Goal: Submit feedback/report problem: Submit feedback/report problem

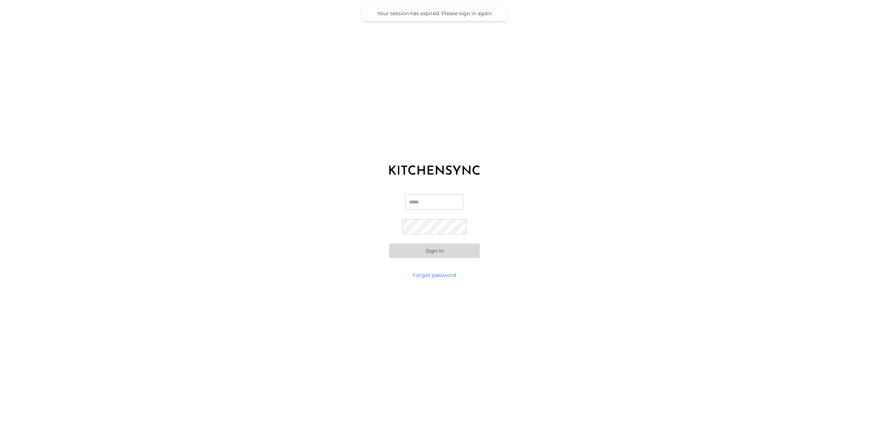
click at [434, 199] on input "Email" at bounding box center [434, 201] width 59 height 15
type input "**********"
click at [0, 438] on com-1password-button at bounding box center [0, 438] width 0 height 0
click at [440, 239] on button "Sign in" at bounding box center [434, 237] width 91 height 14
click at [431, 275] on link "Forgot password" at bounding box center [434, 275] width 43 height 7
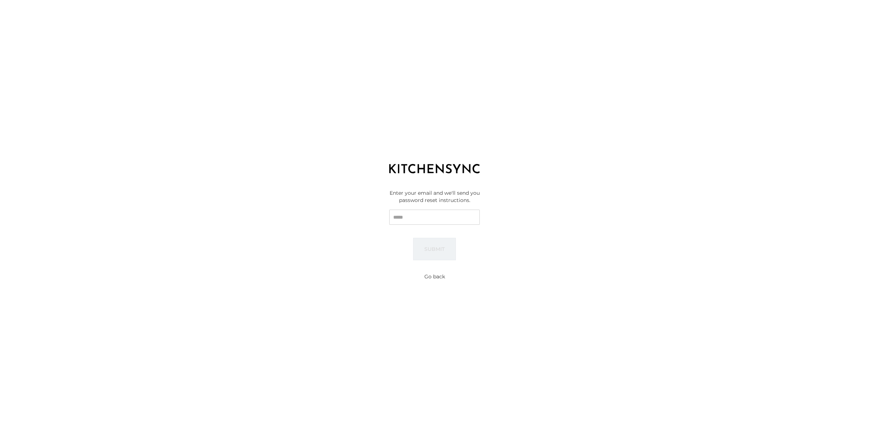
click at [444, 217] on input "Email" at bounding box center [434, 217] width 91 height 15
type input "**********"
click at [443, 263] on label "Check your email for the password reset link." at bounding box center [434, 263] width 91 height 14
click at [432, 278] on button "Go back" at bounding box center [434, 276] width 21 height 7
click at [436, 201] on input "Email" at bounding box center [434, 201] width 59 height 15
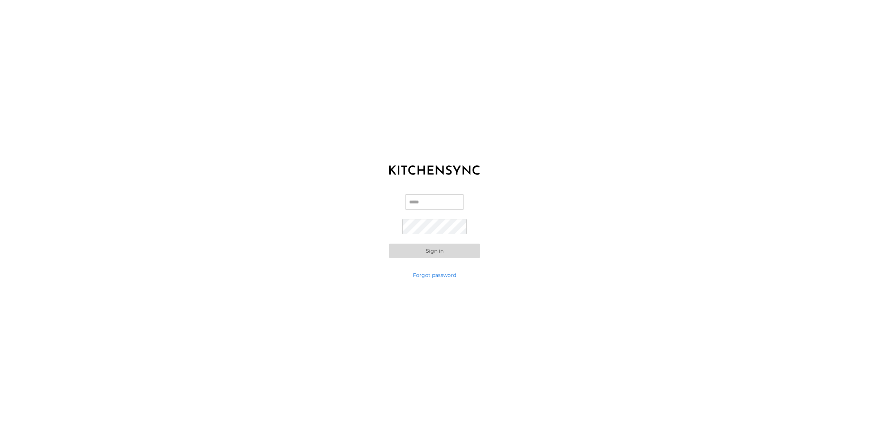
click at [448, 202] on input "Email" at bounding box center [434, 201] width 59 height 15
type input "*"
type input "**********"
click at [453, 242] on button "Sign in" at bounding box center [434, 238] width 91 height 14
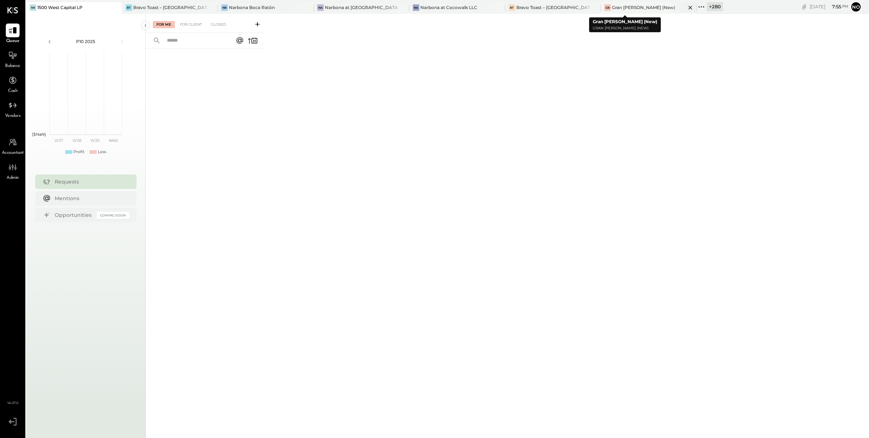
click at [620, 7] on div "Gran [PERSON_NAME] (New)" at bounding box center [643, 7] width 63 height 6
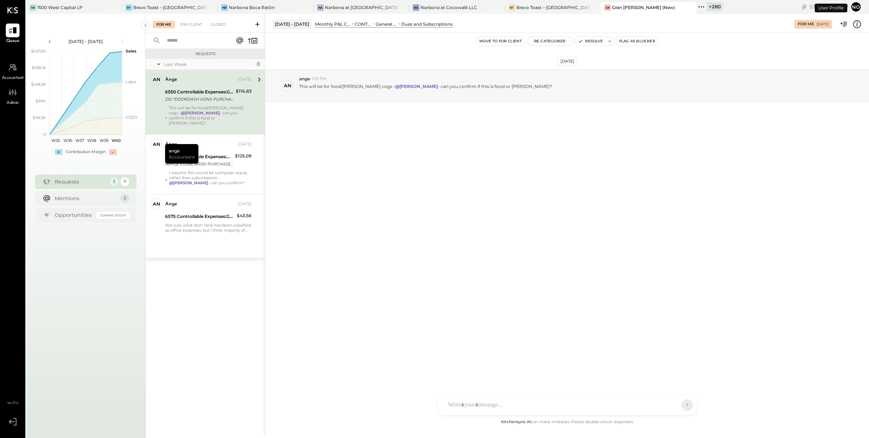
click at [216, 103] on div "6550 Controllable Expenses:General & Administrative Expenses:Dues and Subscript…" at bounding box center [199, 96] width 68 height 16
click at [470, 406] on div "FL Frankie Levangie PL Primo Luis Velasco A ange NB Noemi Balmaceda AR Alex Rac…" at bounding box center [567, 385] width 261 height 60
click at [501, 372] on span "ange" at bounding box center [507, 372] width 57 height 7
click at [464, 369] on div "**********" at bounding box center [568, 374] width 246 height 29
click at [640, 364] on div "**********" at bounding box center [568, 374] width 246 height 29
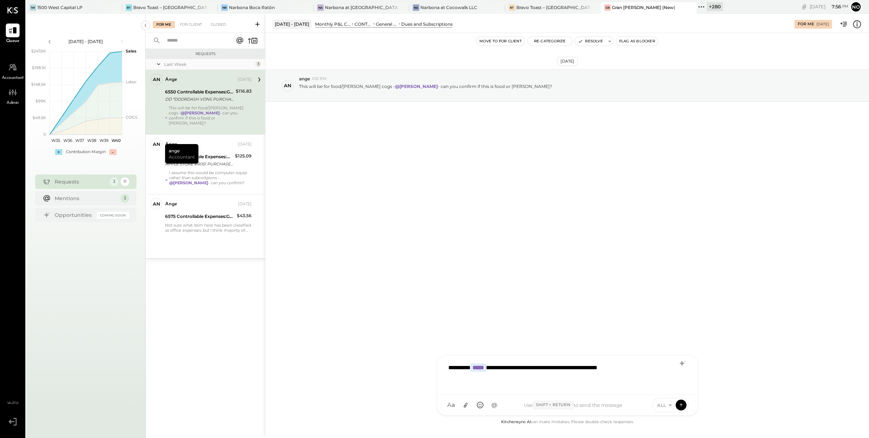
click at [571, 367] on div "**********" at bounding box center [568, 374] width 246 height 29
click at [660, 366] on div "**********" at bounding box center [568, 374] width 246 height 29
click at [612, 369] on div "**********" at bounding box center [568, 374] width 246 height 29
click at [471, 378] on div "**********" at bounding box center [568, 374] width 246 height 29
click at [546, 379] on div "**********" at bounding box center [568, 374] width 246 height 29
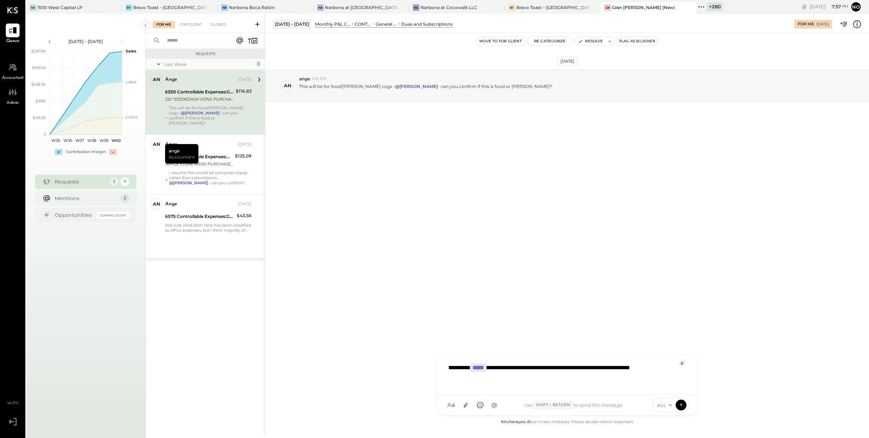
click at [478, 366] on div "**********" at bounding box center [568, 374] width 246 height 29
click at [679, 405] on icon at bounding box center [681, 404] width 7 height 7
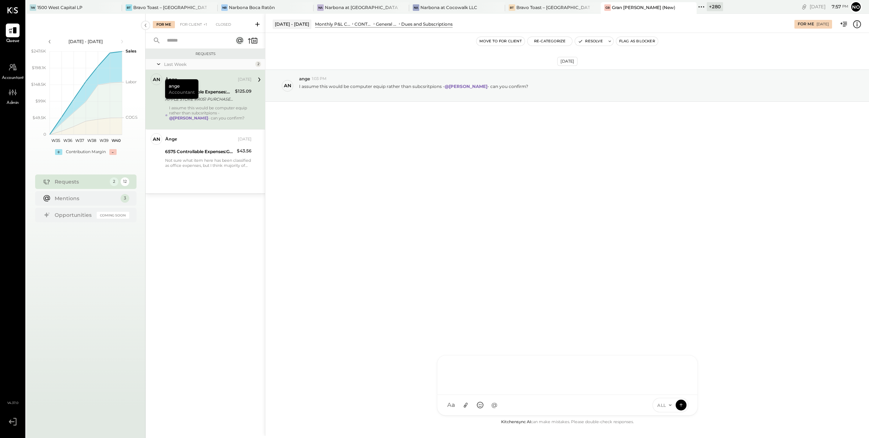
click at [204, 110] on div "I assume this would be computer equip rather than subcsritpions - @Frankie Leva…" at bounding box center [210, 115] width 83 height 20
click at [204, 163] on div "Not sure what item here has been classified as office expenses, but I think maj…" at bounding box center [208, 163] width 87 height 10
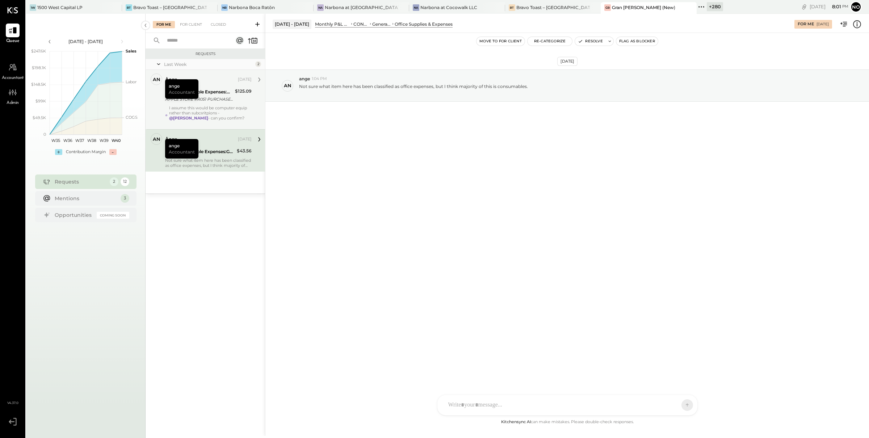
click at [195, 111] on div "I assume this would be computer equip rather than subcsritpions - @Frankie Leva…" at bounding box center [210, 115] width 83 height 20
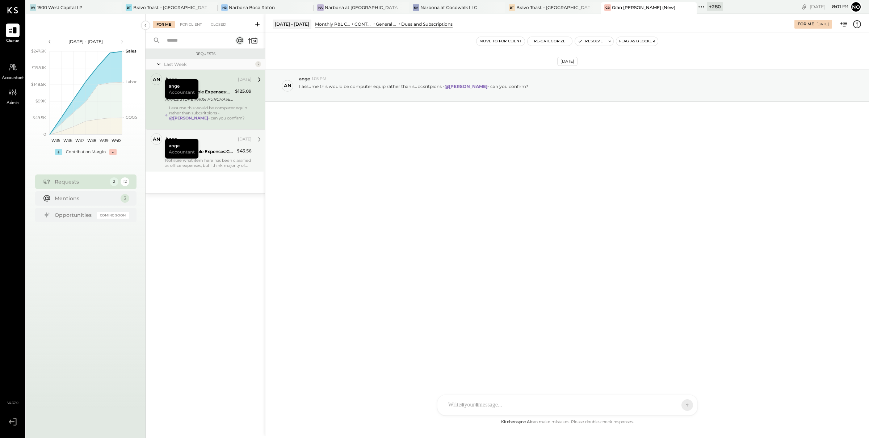
click at [214, 149] on div "6575 Controllable Expenses:General & Administrative Expenses:Office Supplies & …" at bounding box center [200, 151] width 70 height 7
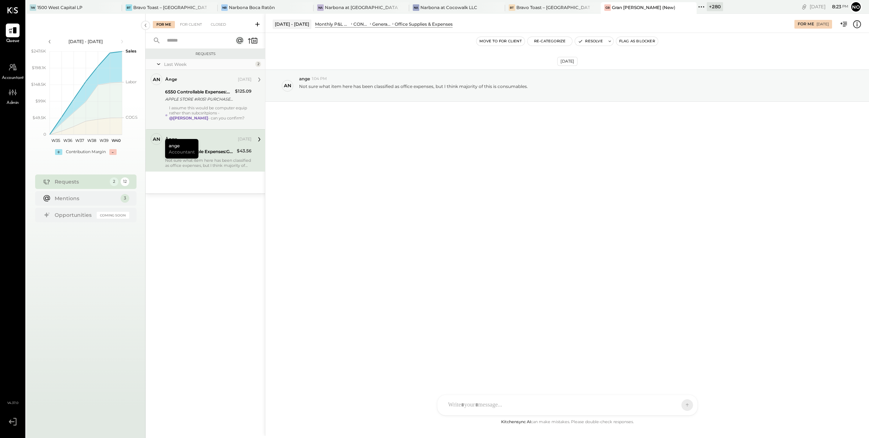
click at [336, 173] on div "Sep 26th, 2025 an ange 1:04 PM Not sure what item here has been classified as o…" at bounding box center [567, 225] width 604 height 385
click at [468, 408] on div "FL Frankie Levangie PL Primo Luis Velasco A ange NB Noemi Balmaceda AR Alex Rac…" at bounding box center [567, 405] width 261 height 21
click at [493, 355] on span "ange" at bounding box center [507, 357] width 57 height 7
click at [570, 369] on div "**********" at bounding box center [568, 374] width 246 height 29
click at [549, 40] on button "Re-Categorize" at bounding box center [550, 41] width 45 height 9
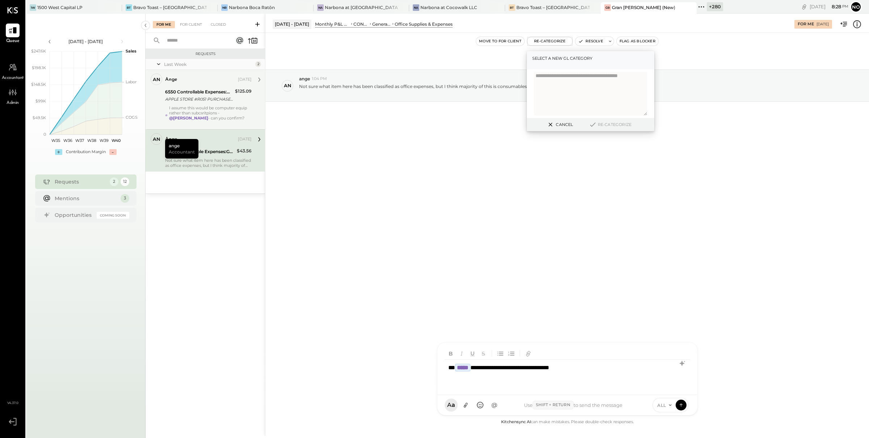
click at [578, 60] on label "Select a new gl category" at bounding box center [590, 58] width 117 height 7
click at [560, 76] on textarea at bounding box center [590, 94] width 113 height 44
click at [573, 59] on label "Select a new gl category" at bounding box center [590, 58] width 117 height 7
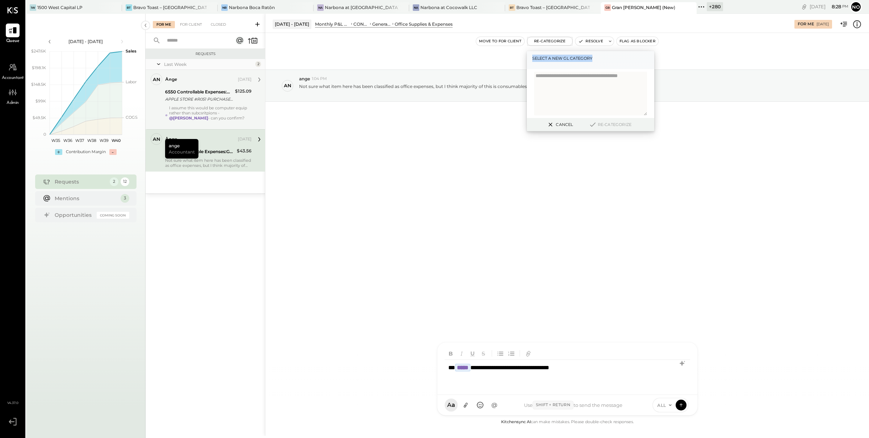
click at [565, 63] on div "Select a new gl category" at bounding box center [590, 60] width 127 height 18
click at [585, 63] on div "Select a new gl category" at bounding box center [590, 60] width 127 height 18
click at [580, 368] on div "**********" at bounding box center [568, 374] width 246 height 29
click at [468, 403] on icon at bounding box center [466, 406] width 8 height 8
click at [451, 384] on icon at bounding box center [450, 379] width 8 height 11
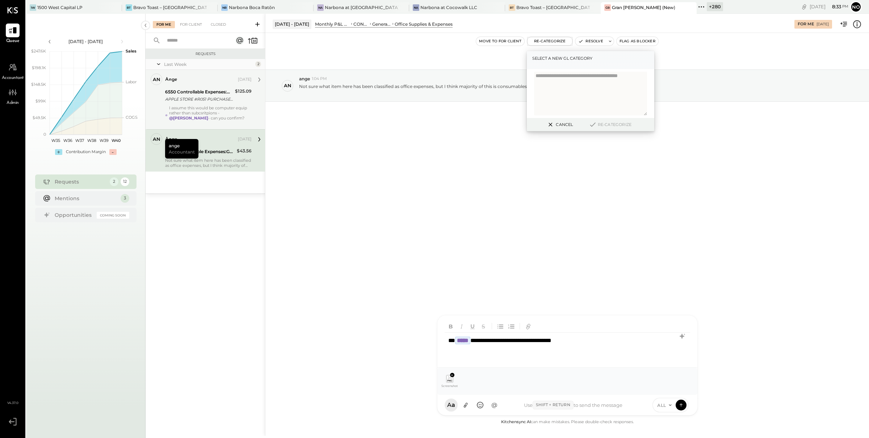
click at [483, 340] on div "**********" at bounding box center [568, 347] width 246 height 29
click at [662, 404] on span "ALL" at bounding box center [661, 405] width 9 height 6
click at [682, 403] on icon at bounding box center [681, 404] width 7 height 7
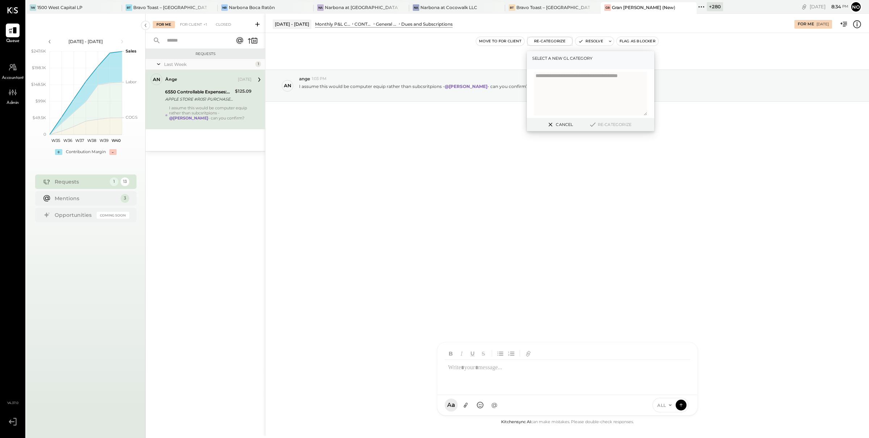
click at [572, 124] on button "Cancel" at bounding box center [559, 124] width 31 height 9
click at [475, 395] on div at bounding box center [567, 369] width 260 height 53
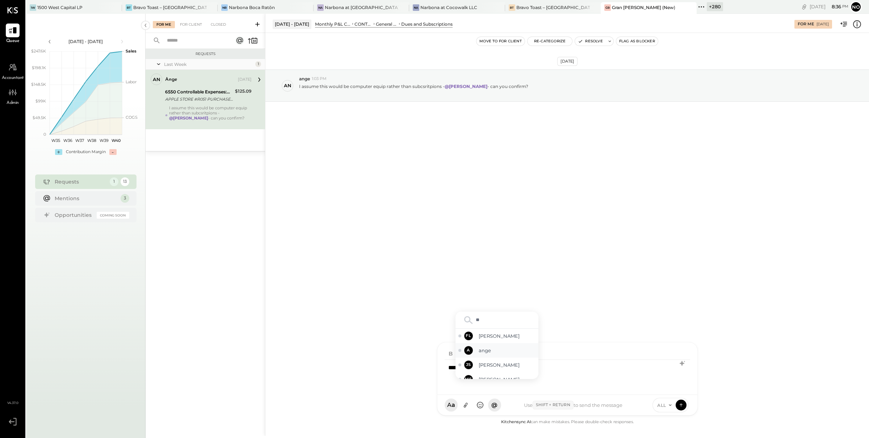
click at [504, 350] on span "ange" at bounding box center [507, 350] width 57 height 7
type input "**"
click at [502, 370] on span "[PERSON_NAME]" at bounding box center [507, 372] width 57 height 7
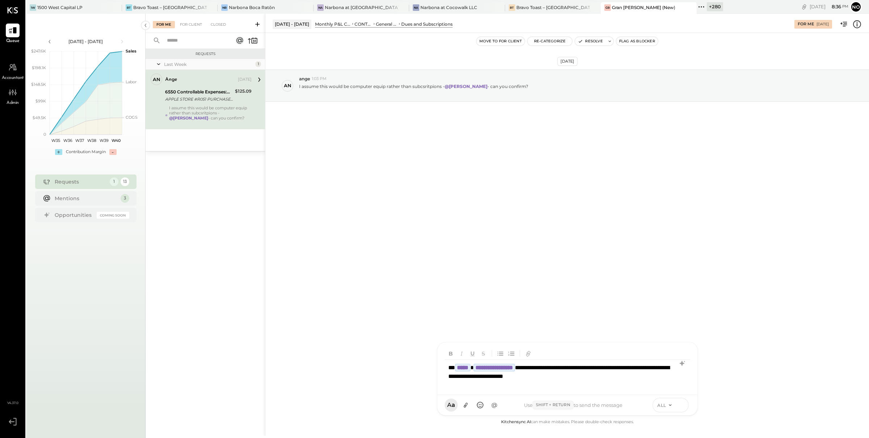
click at [680, 405] on icon at bounding box center [681, 404] width 7 height 7
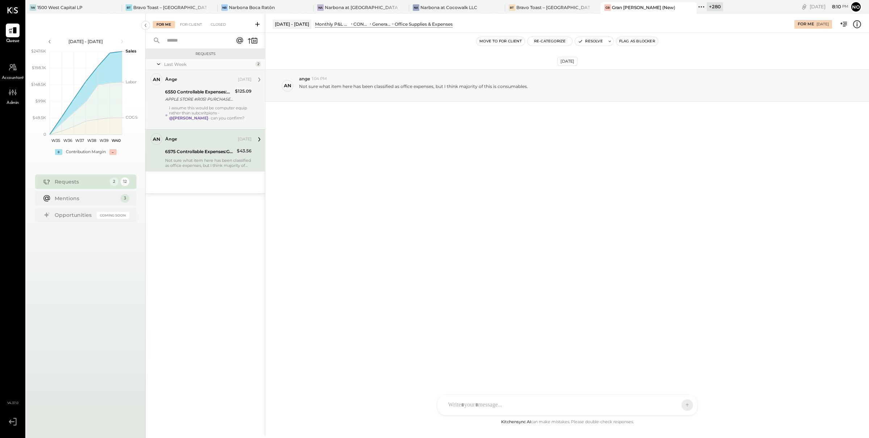
click at [189, 115] on div "I assume this would be computer equip rather than subcsritpions - @Frankie Leva…" at bounding box center [210, 115] width 83 height 20
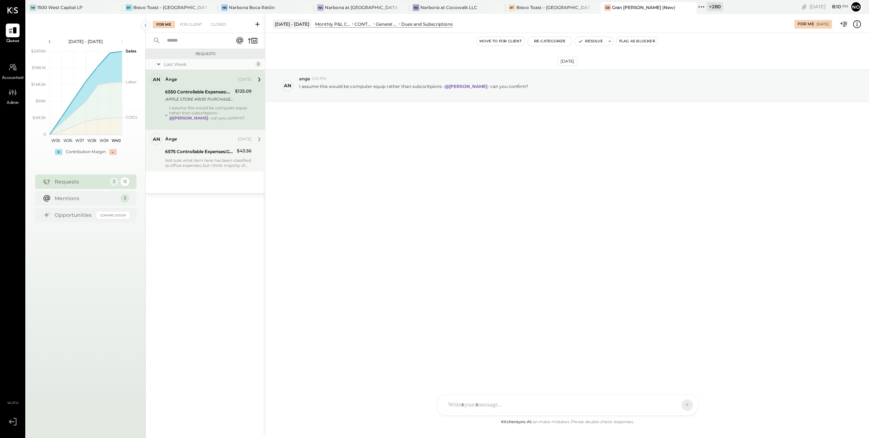
click at [192, 161] on div "Not sure what item here has been classified as office expenses, but I think maj…" at bounding box center [208, 163] width 87 height 10
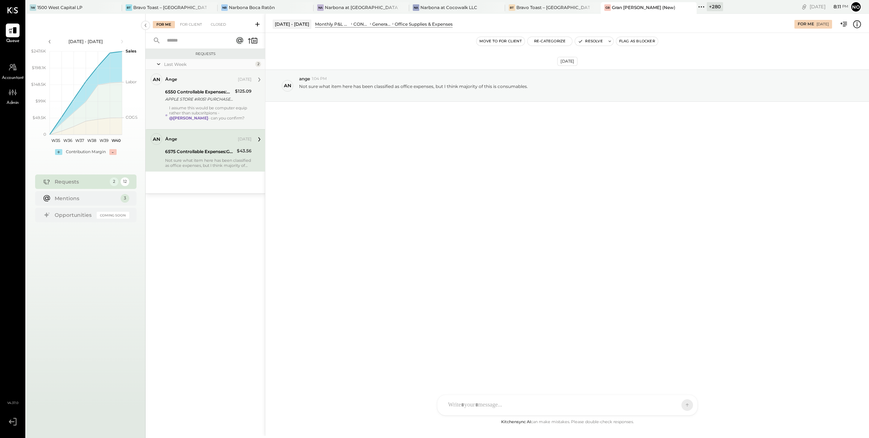
click at [207, 116] on div "I assume this would be computer equip rather than subcsritpions - @Frankie Leva…" at bounding box center [210, 115] width 83 height 20
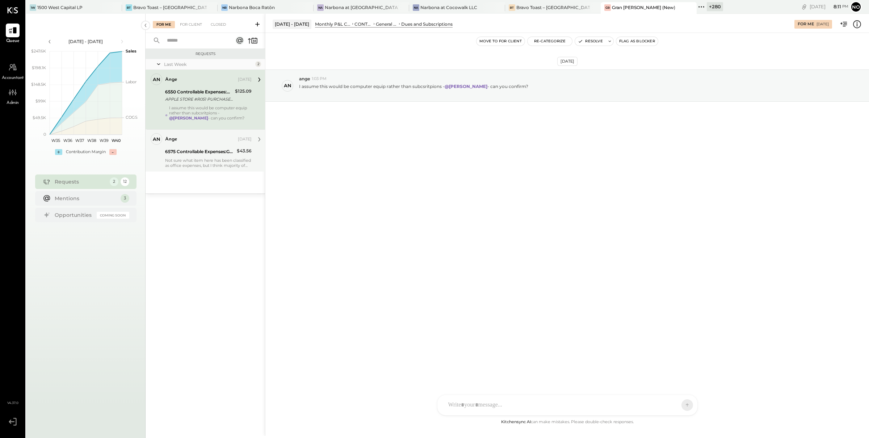
click at [198, 147] on div "6575 Controllable Expenses:General & Administrative Expenses:Office Supplies & …" at bounding box center [200, 151] width 70 height 9
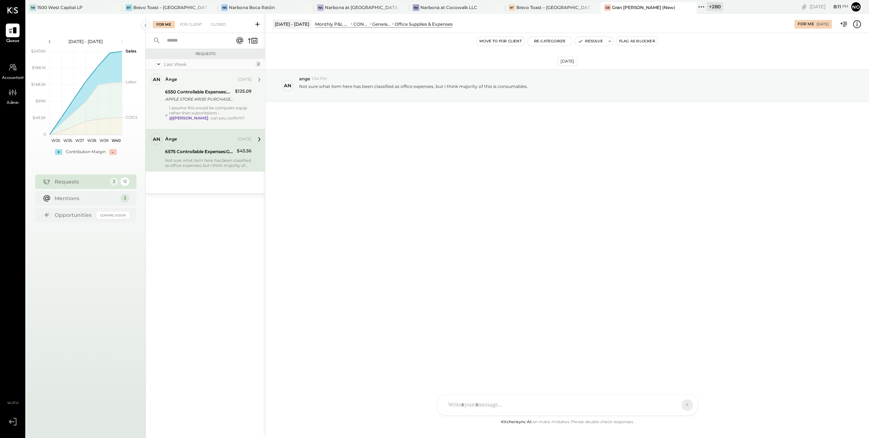
click at [204, 106] on div "I assume this would be computer equip rather than subcsritpions - @Frankie Leva…" at bounding box center [210, 115] width 83 height 20
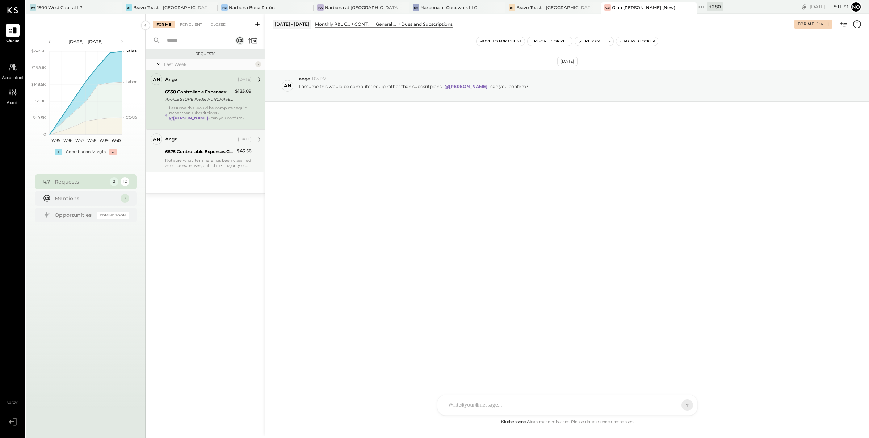
click at [186, 154] on div "6575 Controllable Expenses:General & Administrative Expenses:Office Supplies & …" at bounding box center [200, 151] width 70 height 7
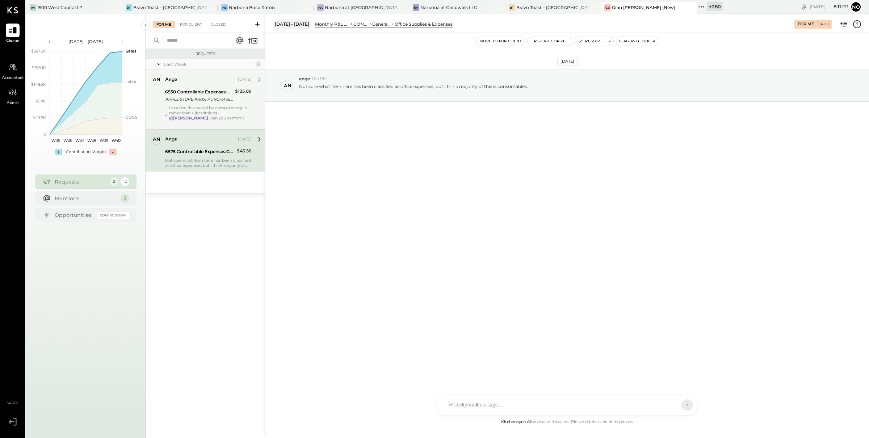
click at [200, 103] on div "6550 Controllable Expenses:General & Administrative Expenses:Dues and Subscript…" at bounding box center [199, 96] width 68 height 16
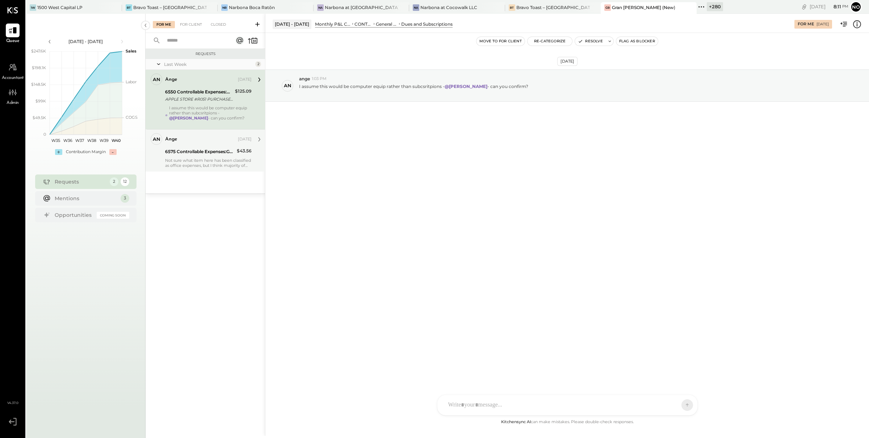
click at [192, 164] on div "Not sure what item here has been classified as office expenses, but I think maj…" at bounding box center [208, 163] width 87 height 10
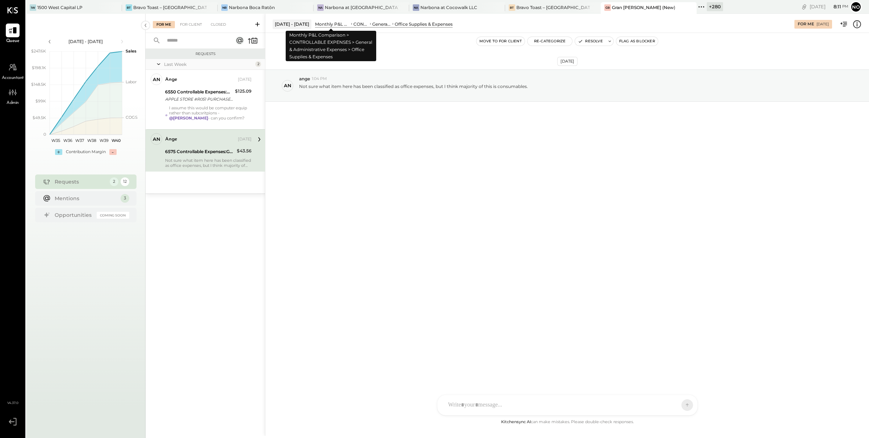
click at [323, 23] on div "Monthly P&L Comparison" at bounding box center [332, 24] width 35 height 6
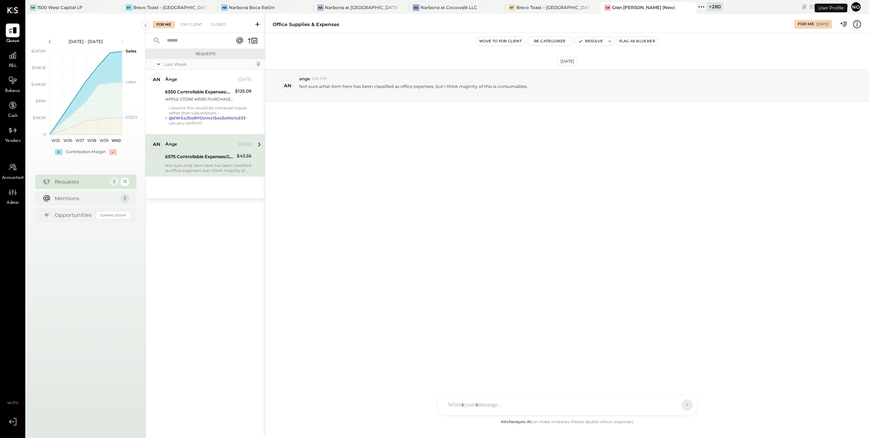
click at [11, 64] on span "P&L" at bounding box center [13, 66] width 8 height 7
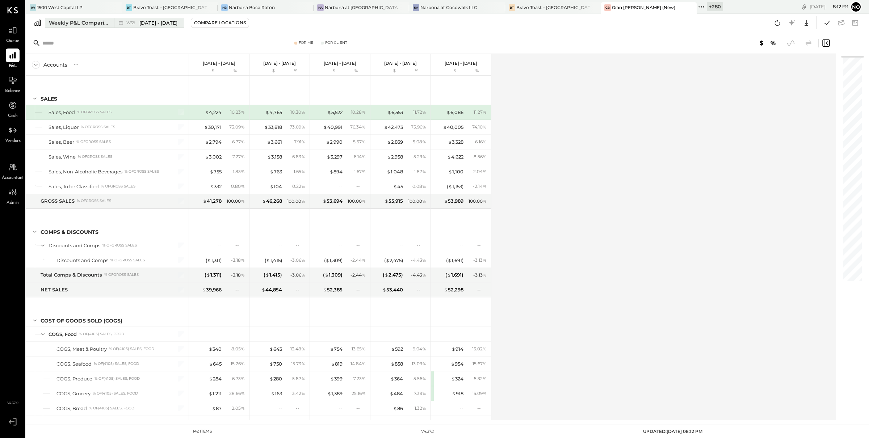
click at [88, 27] on button "Weekly P&L Comparison W39 [DATE] - [DATE]" at bounding box center [114, 23] width 139 height 10
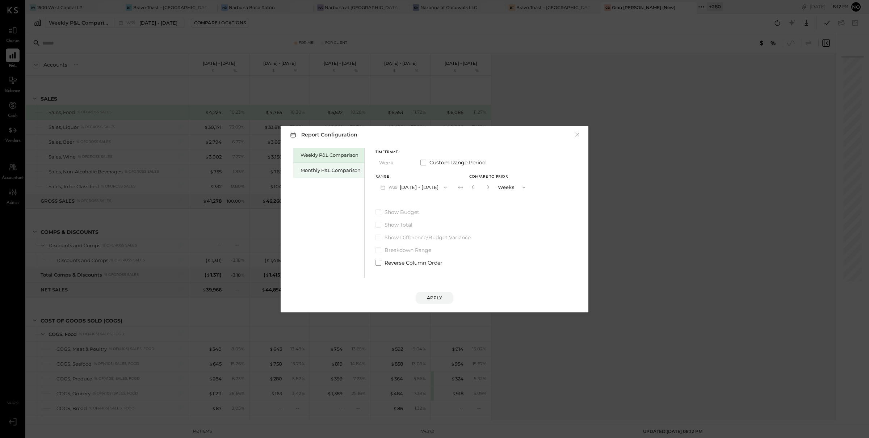
click at [321, 166] on div "Monthly P&L Comparison" at bounding box center [328, 170] width 71 height 15
click at [438, 189] on span "button" at bounding box center [442, 188] width 9 height 6
click at [422, 200] on span "[DATE] - [DATE]" at bounding box center [411, 203] width 34 height 6
click at [466, 189] on div "Compare" at bounding box center [475, 189] width 24 height 6
click at [487, 188] on icon "button" at bounding box center [488, 187] width 2 height 4
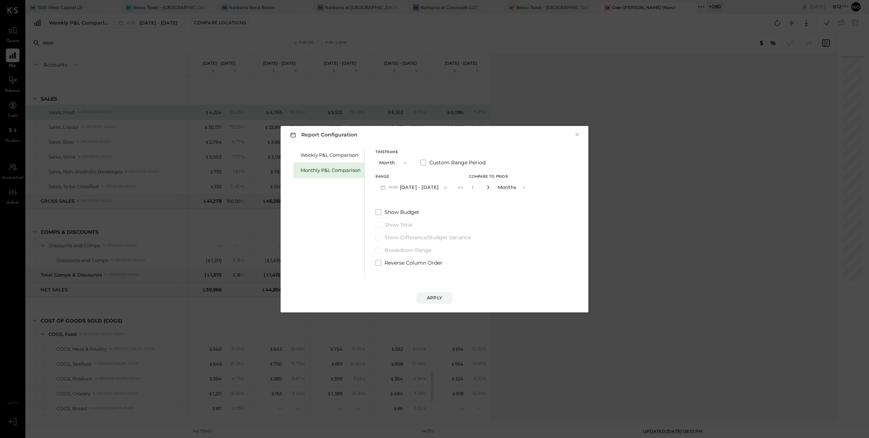
click at [487, 188] on icon "button" at bounding box center [488, 187] width 2 height 4
type input "*"
click at [439, 296] on div "Apply" at bounding box center [434, 298] width 15 height 6
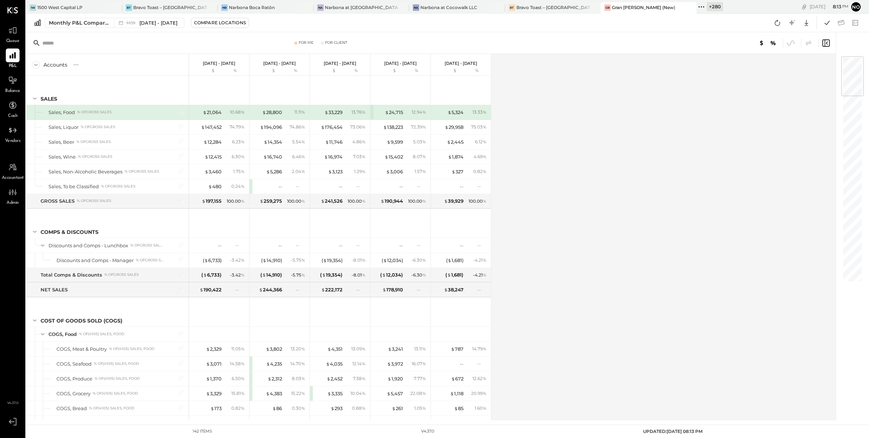
click at [539, 214] on div "Accounts S % GL [DATE] - [DATE] $ % [DATE] - [DATE] $ % [DATE] - [DATE] $ % [DA…" at bounding box center [431, 237] width 811 height 366
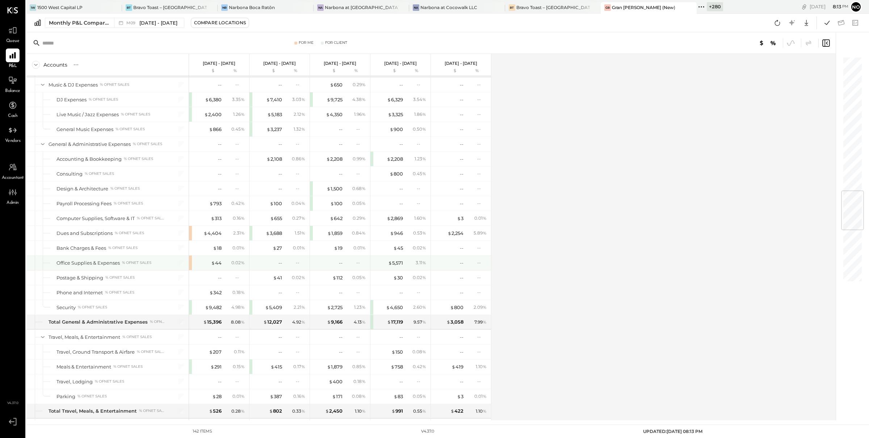
scroll to position [1155, 0]
click at [191, 238] on div "$ 4,404 2.31 %" at bounding box center [219, 233] width 60 height 14
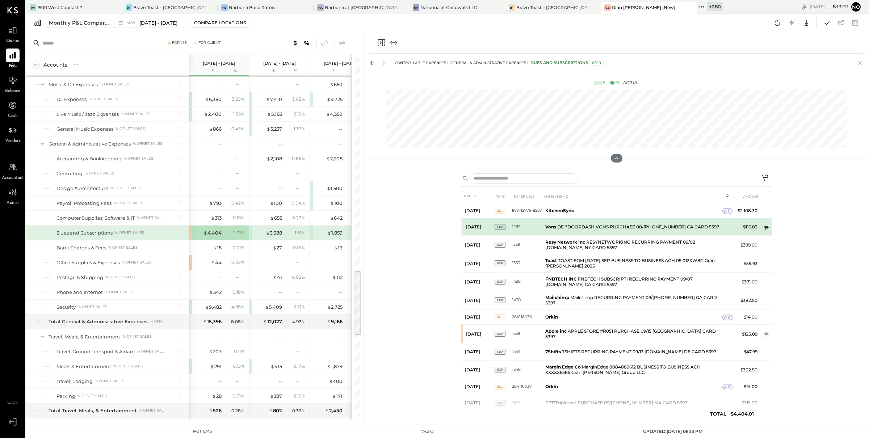
click at [767, 224] on td at bounding box center [767, 229] width 12 height 14
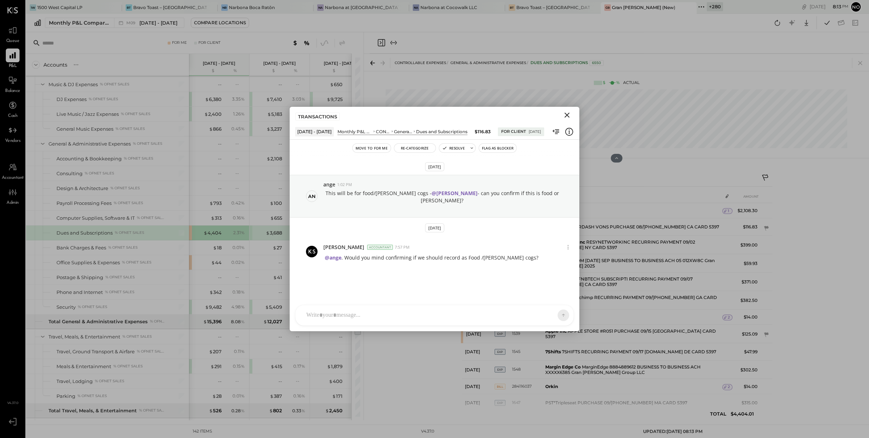
click at [570, 117] on icon "Close" at bounding box center [567, 115] width 9 height 9
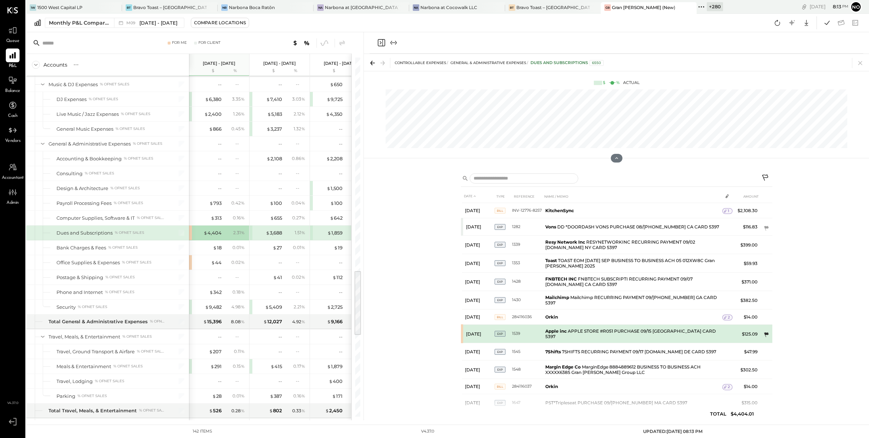
click at [767, 332] on icon at bounding box center [766, 334] width 5 height 5
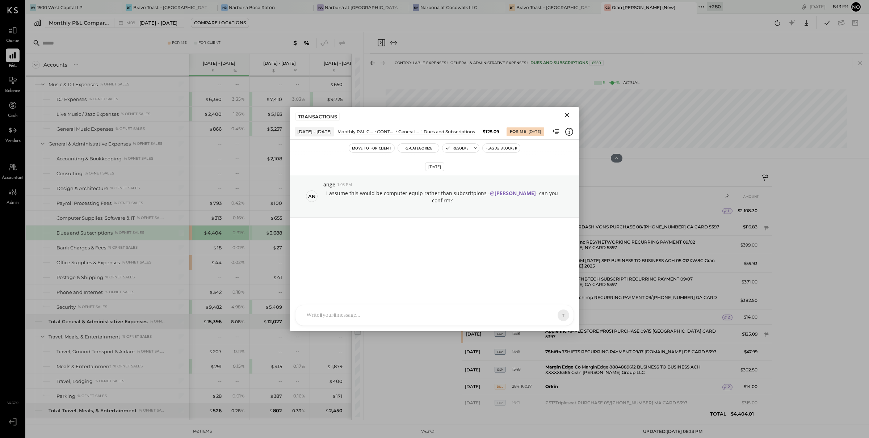
click at [567, 117] on icon "Close" at bounding box center [567, 115] width 9 height 9
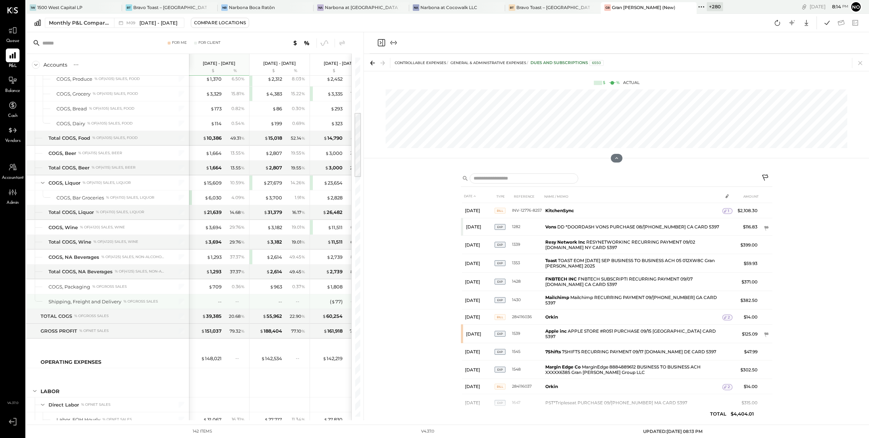
scroll to position [1176, 0]
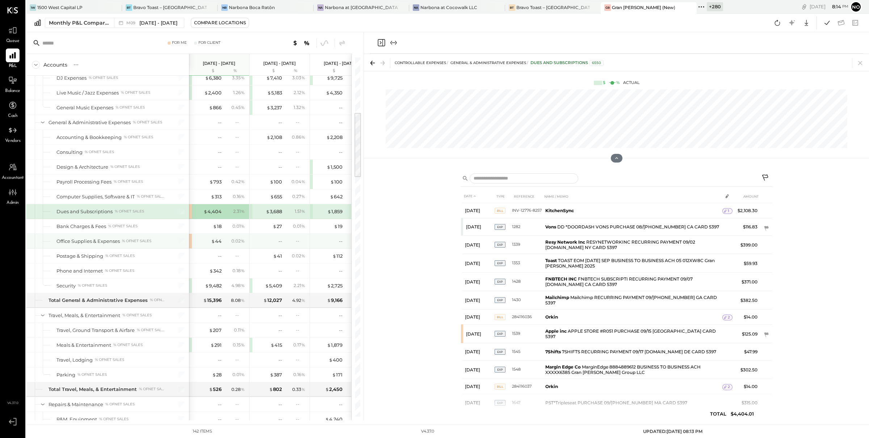
click at [192, 248] on div "$ 44 0.02 %" at bounding box center [219, 241] width 60 height 14
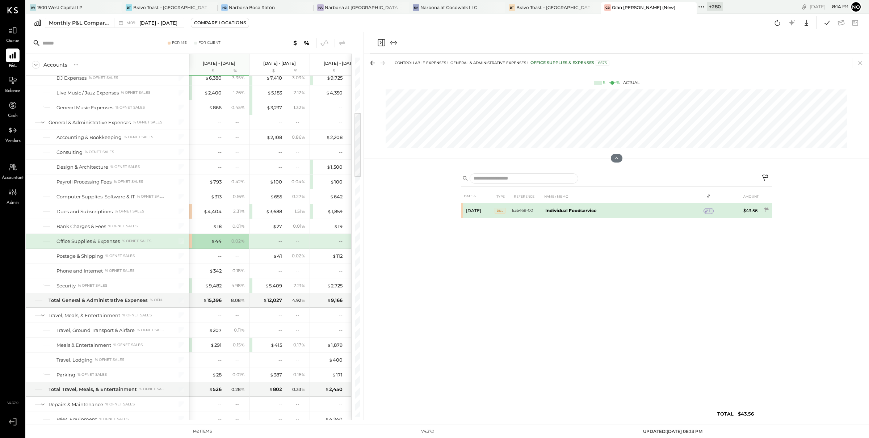
click at [709, 213] on icon at bounding box center [706, 211] width 5 height 5
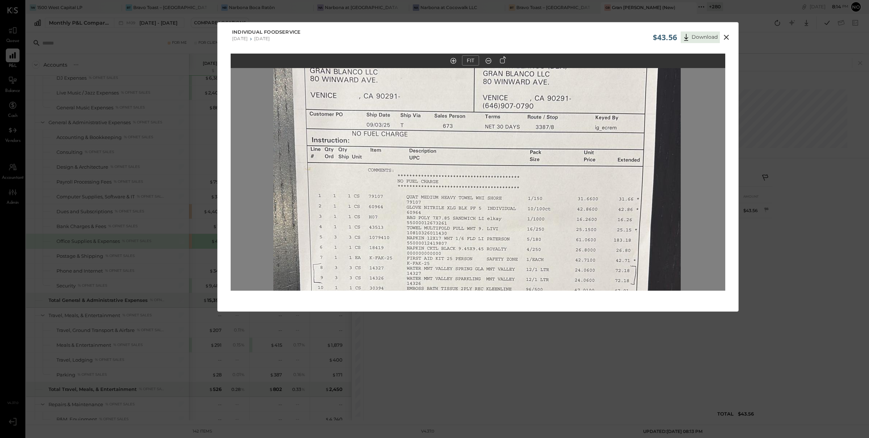
drag, startPoint x: 556, startPoint y: 219, endPoint x: 549, endPoint y: 336, distance: 117.5
click at [549, 335] on div "$43.56 Download Individual Foodservice [DATE] [DATE] FIT" at bounding box center [434, 219] width 869 height 438
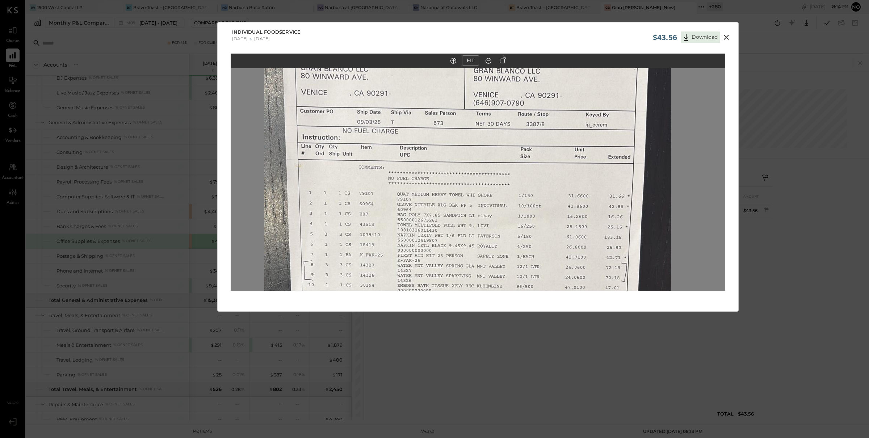
drag, startPoint x: 559, startPoint y: 241, endPoint x: 544, endPoint y: 316, distance: 76.2
click at [544, 315] on div "$43.56 Download Individual Foodservice [DATE] [DATE] FIT" at bounding box center [434, 219] width 869 height 438
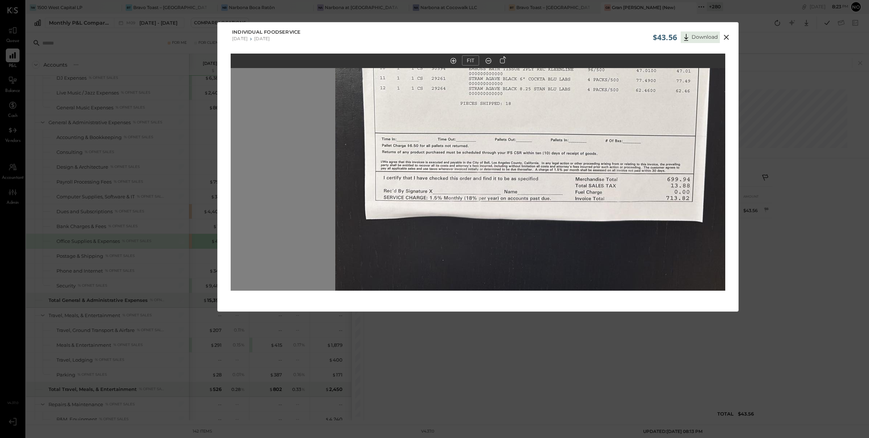
click at [729, 38] on icon at bounding box center [726, 37] width 9 height 9
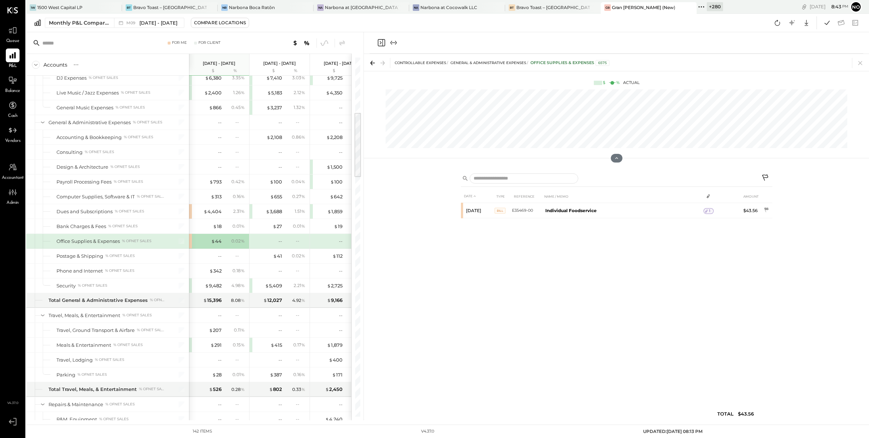
click at [697, 4] on icon at bounding box center [701, 6] width 9 height 9
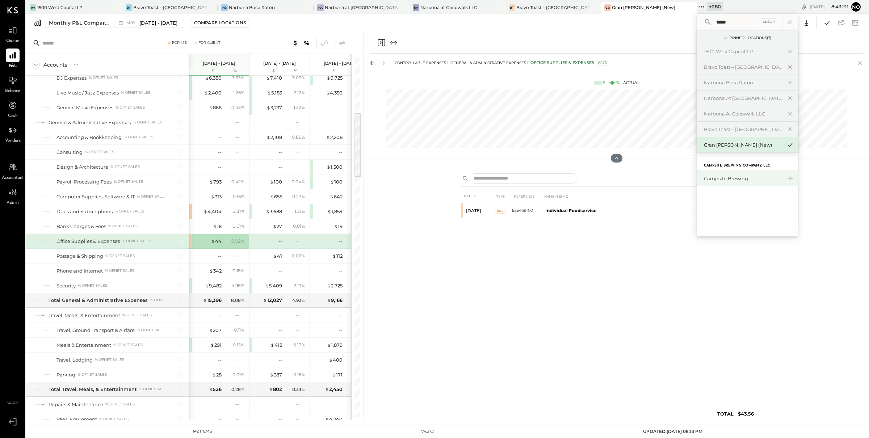
type input "*****"
click at [704, 178] on div "Campsite Brewing" at bounding box center [743, 178] width 78 height 7
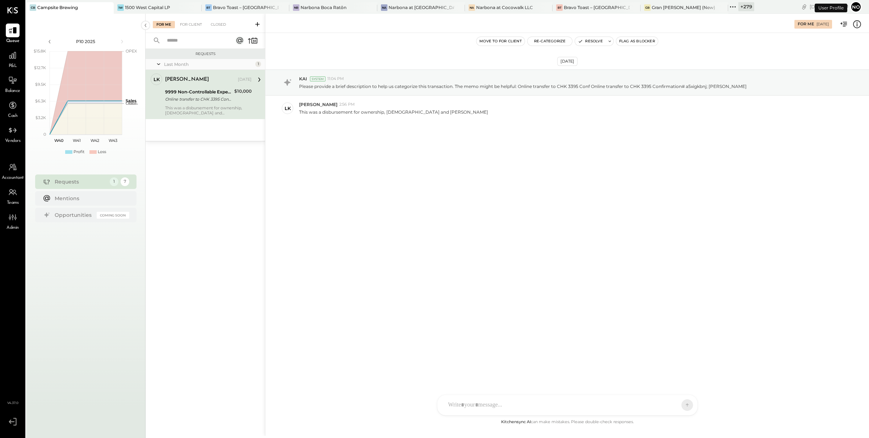
click at [204, 89] on div "9999 Non-Controllable Expenses:Other Income and Expenses:To Be Classified P&L" at bounding box center [198, 91] width 67 height 7
click at [548, 43] on button "Re-Categorize" at bounding box center [550, 41] width 45 height 9
click at [557, 66] on span "Loading..." at bounding box center [590, 69] width 117 height 7
click at [552, 71] on span "Loading..." at bounding box center [590, 69] width 117 height 7
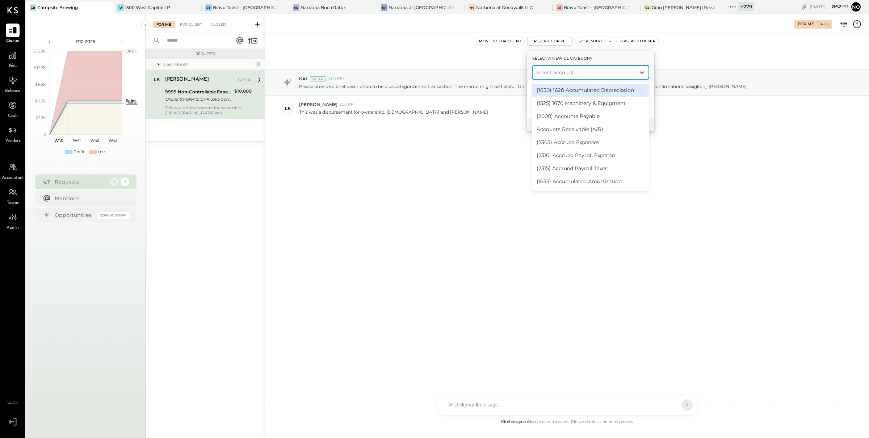
click at [556, 72] on div at bounding box center [583, 72] width 95 height 9
type input "***"
click at [562, 91] on div "(3005) Contributions - [DEMOGRAPHIC_DATA]" at bounding box center [590, 94] width 117 height 20
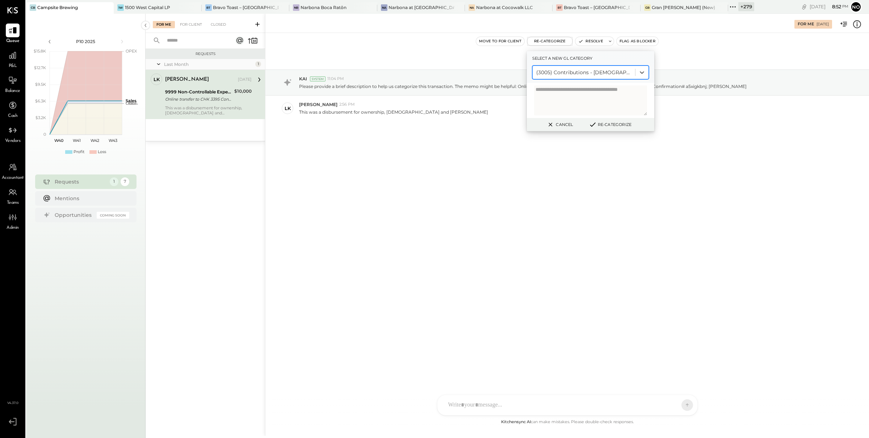
click at [611, 127] on button "Re-Categorize" at bounding box center [610, 124] width 48 height 9
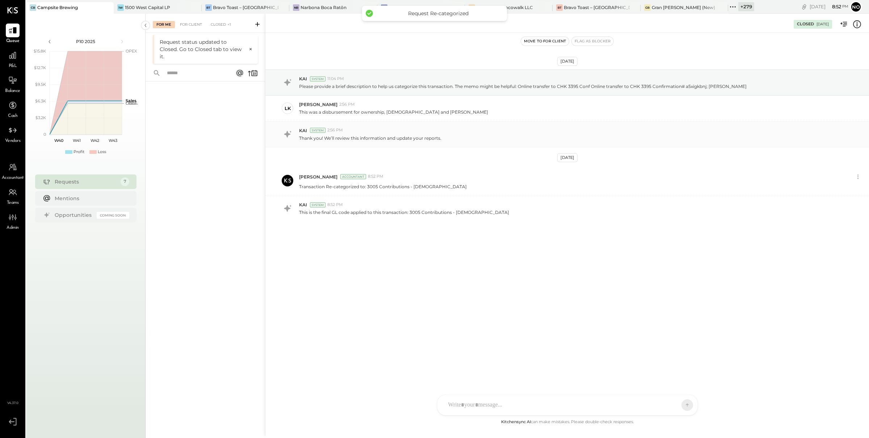
click at [614, 125] on div "KAI System 2:56 PM Thank you! We’ll review this information and update your rep…" at bounding box center [567, 135] width 604 height 26
